Goal: Task Accomplishment & Management: Use online tool/utility

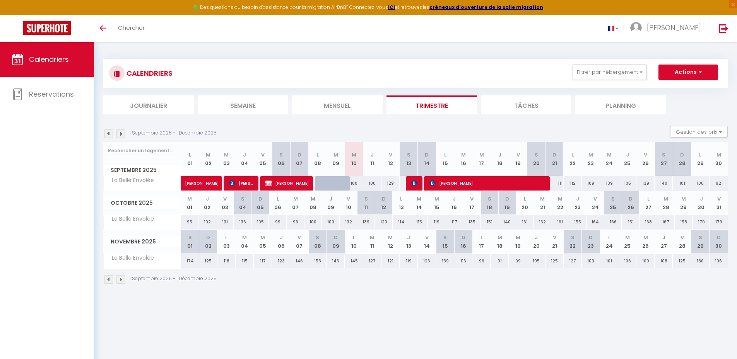
click at [120, 279] on img at bounding box center [120, 279] width 9 height 9
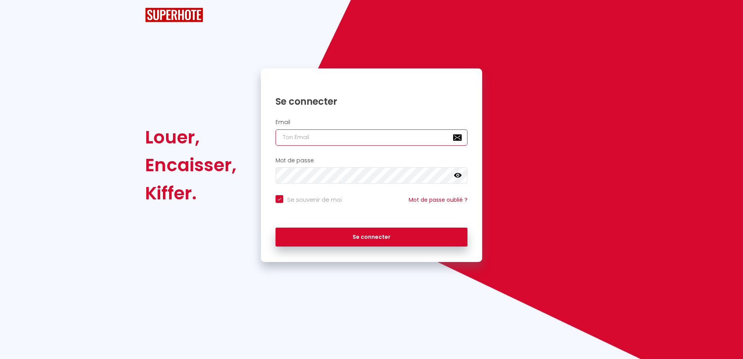
type input "[EMAIL_ADDRESS][DOMAIN_NAME]"
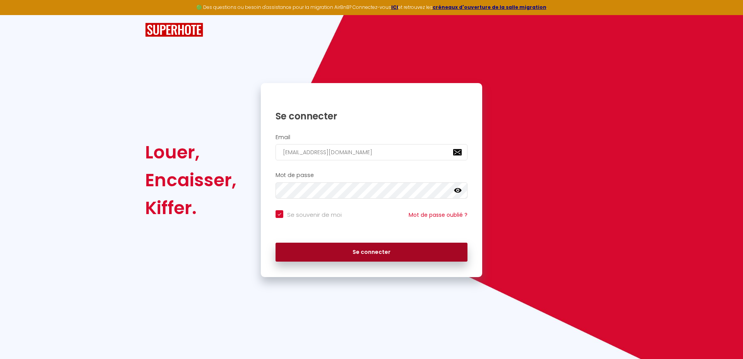
click at [373, 253] on button "Se connecter" at bounding box center [371, 252] width 192 height 19
checkbox input "true"
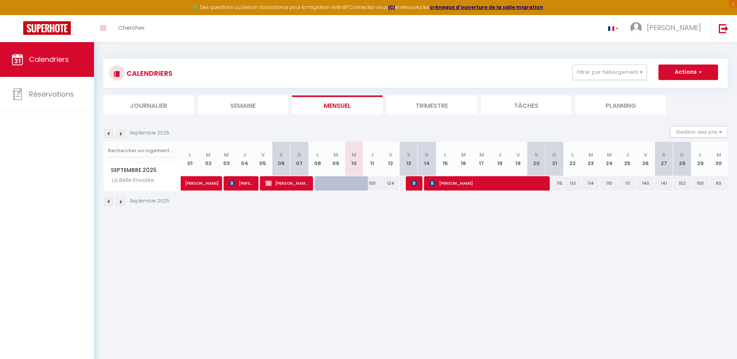
click at [424, 106] on li "Trimestre" at bounding box center [431, 105] width 91 height 19
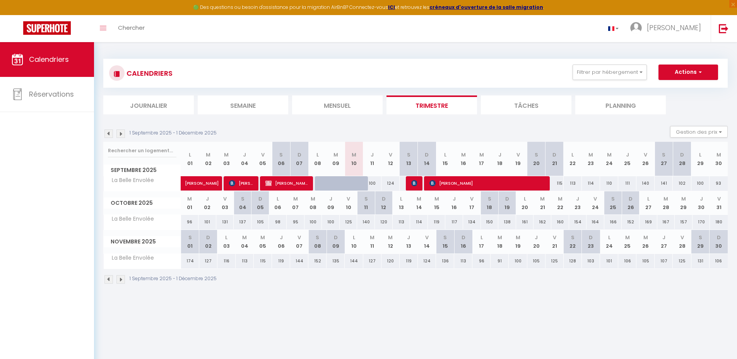
click at [122, 278] on img at bounding box center [120, 279] width 9 height 9
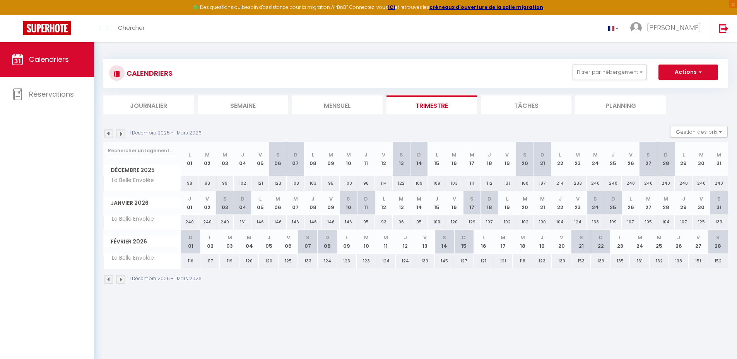
click at [109, 279] on img at bounding box center [108, 279] width 9 height 9
